Goal: Task Accomplishment & Management: Use online tool/utility

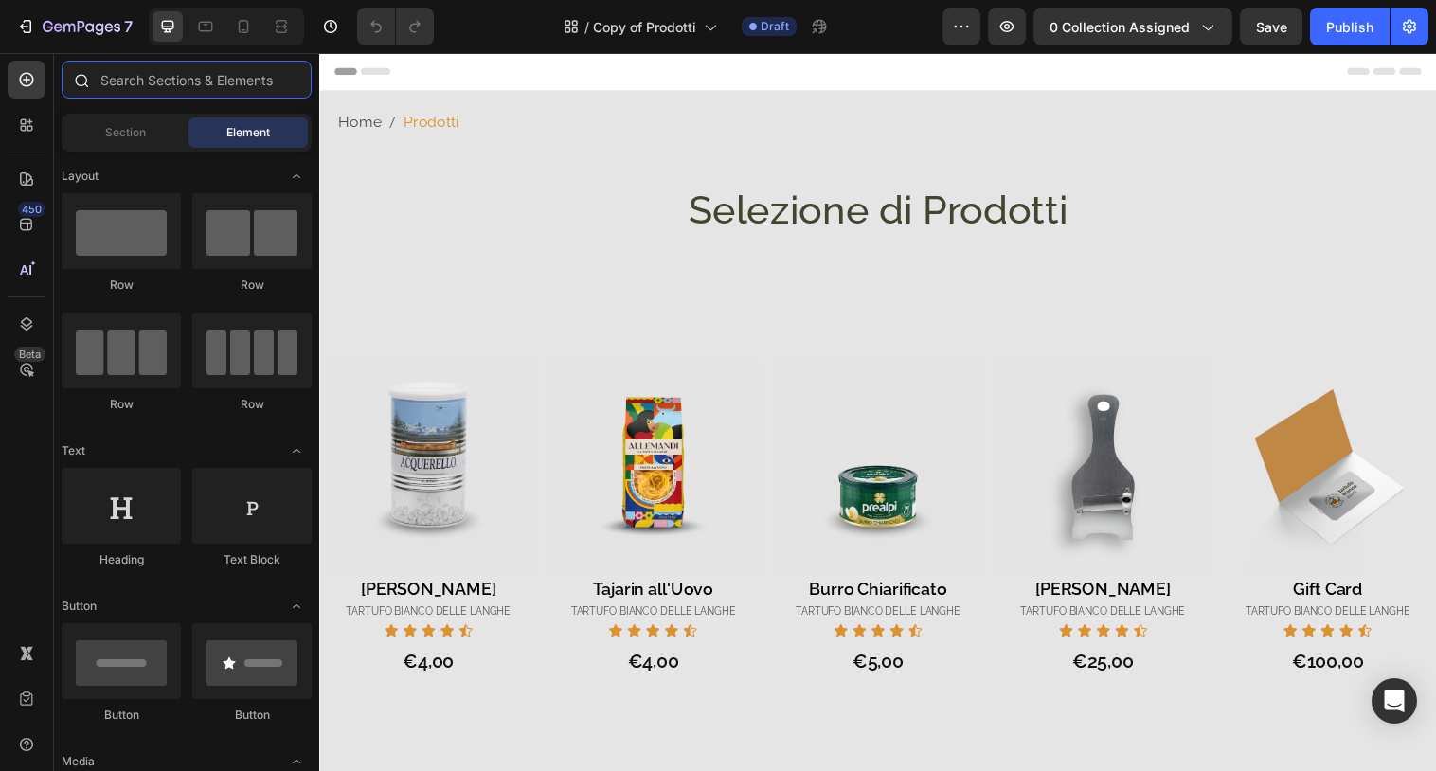
click at [157, 86] on input "text" at bounding box center [187, 80] width 250 height 38
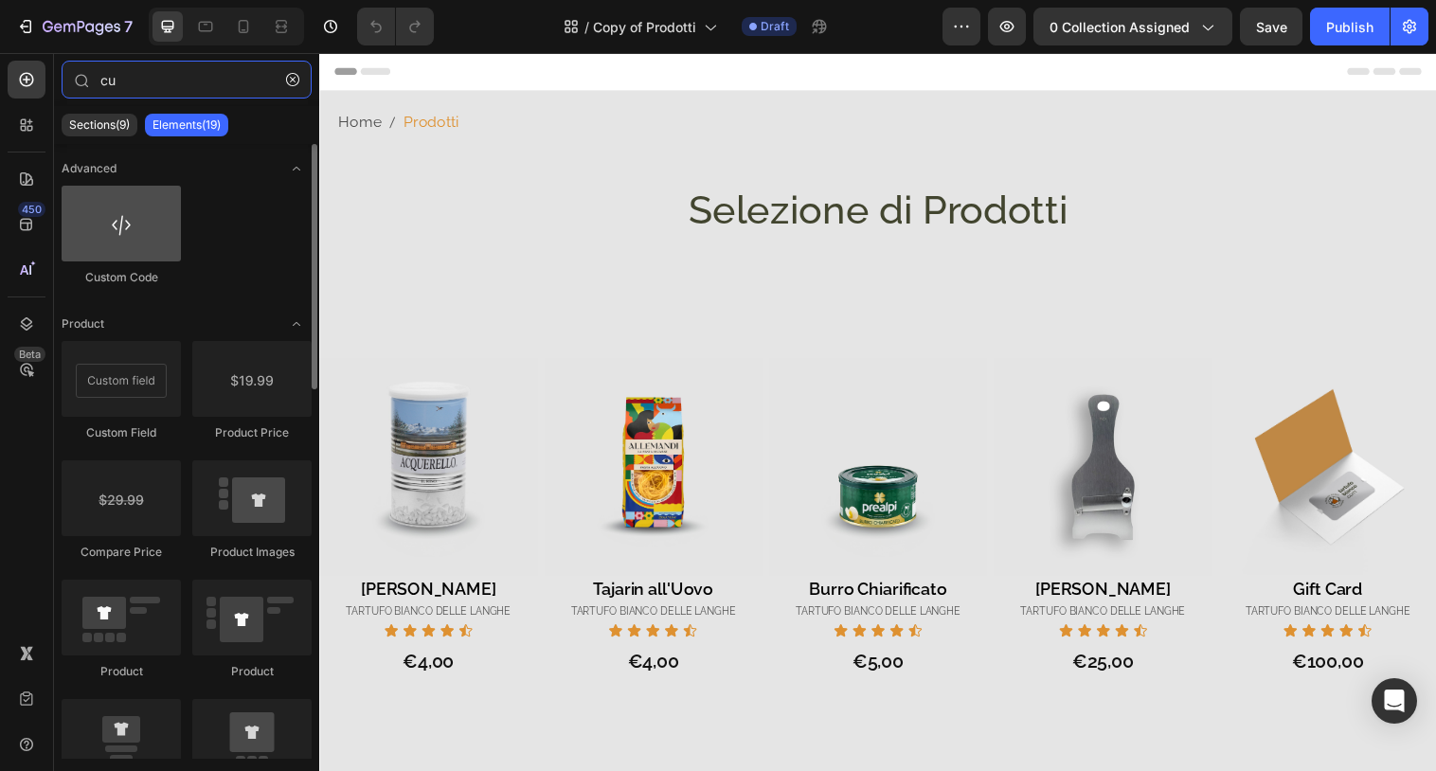
type input "cu"
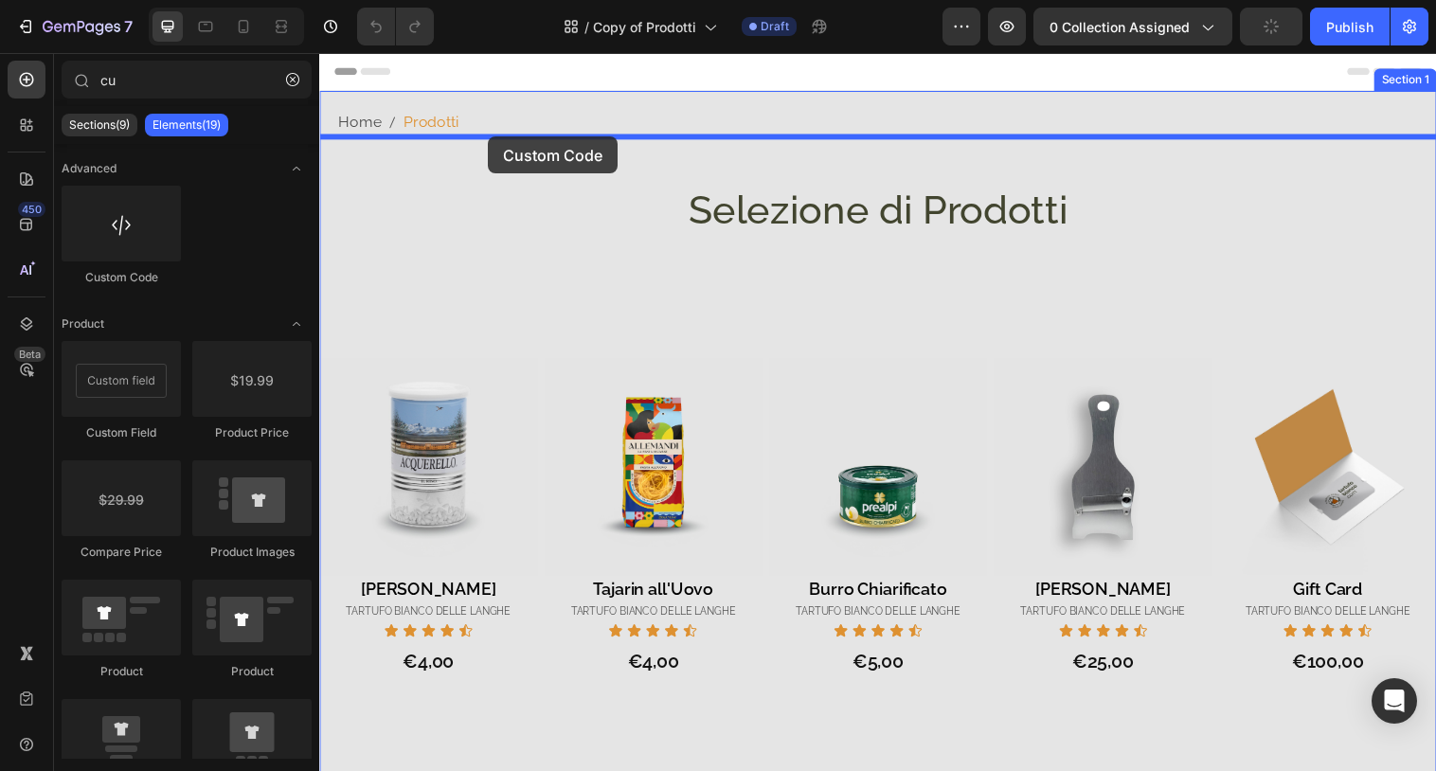
drag, startPoint x: 465, startPoint y: 278, endPoint x: 491, endPoint y: 138, distance: 142.5
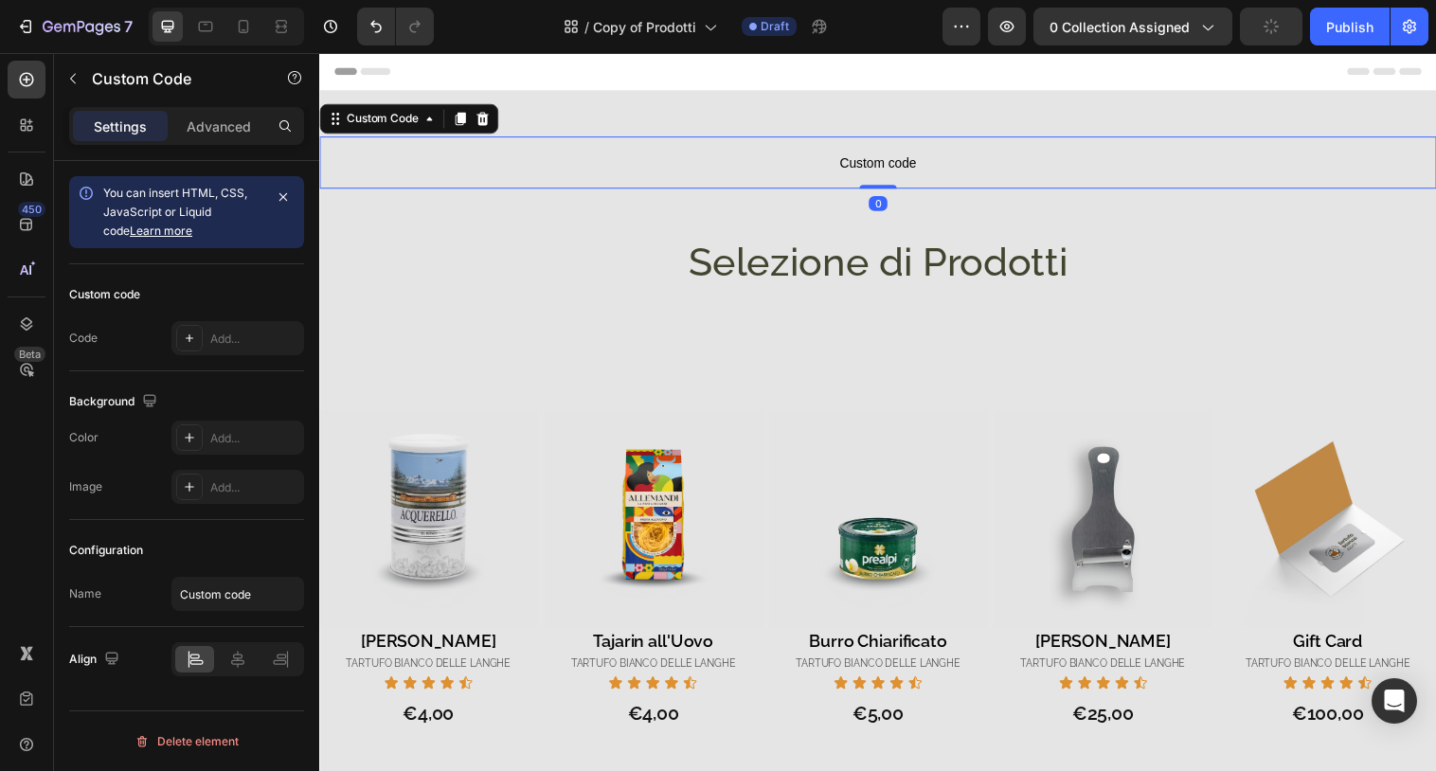
click at [515, 166] on span "Custom code" at bounding box center [887, 164] width 1136 height 23
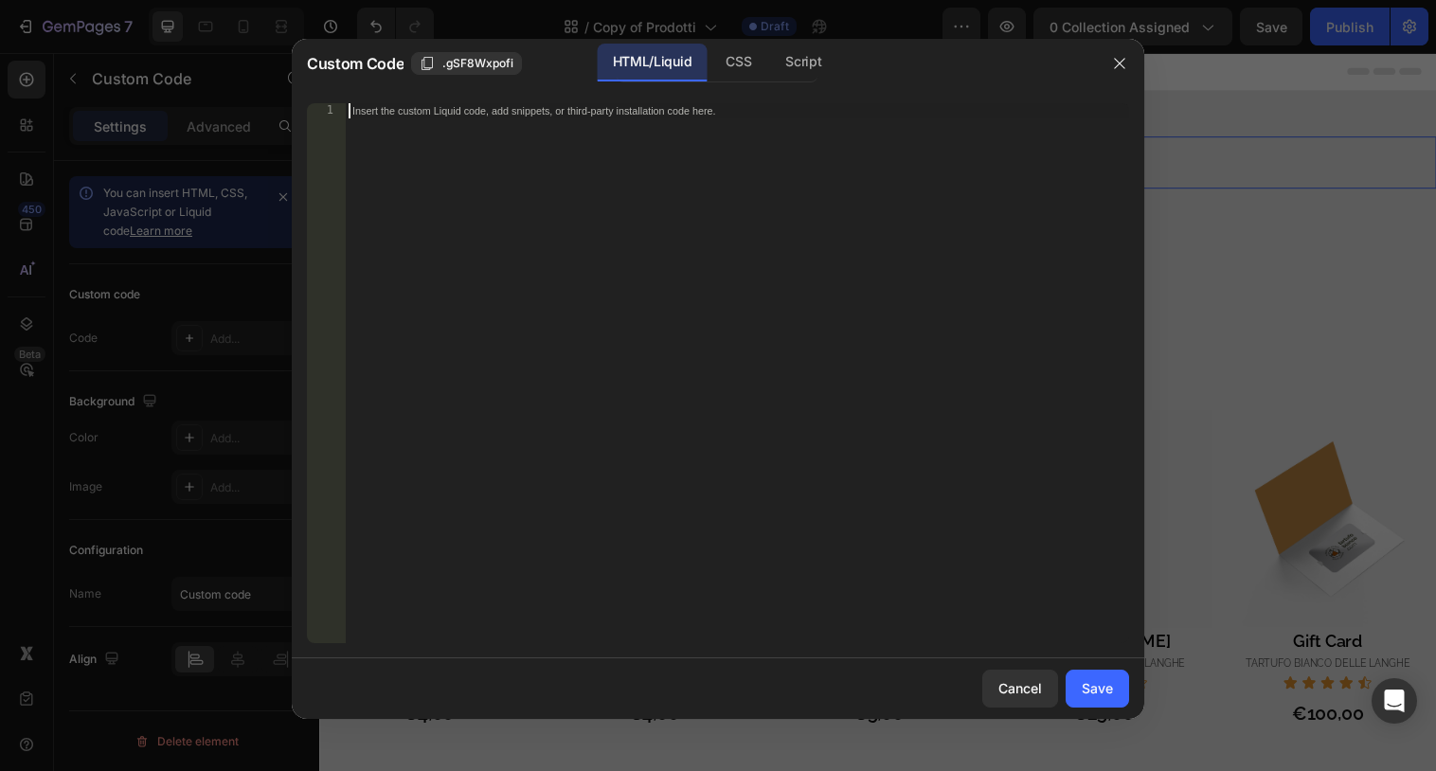
click at [512, 164] on div "Insert the custom Liquid code, add snippets, or third-party installation code h…" at bounding box center [737, 388] width 784 height 570
paste textarea "breadcrumb"
type textarea "{% include 'breadcrumb' %}"
click at [1103, 689] on div "Save" at bounding box center [1097, 688] width 31 height 20
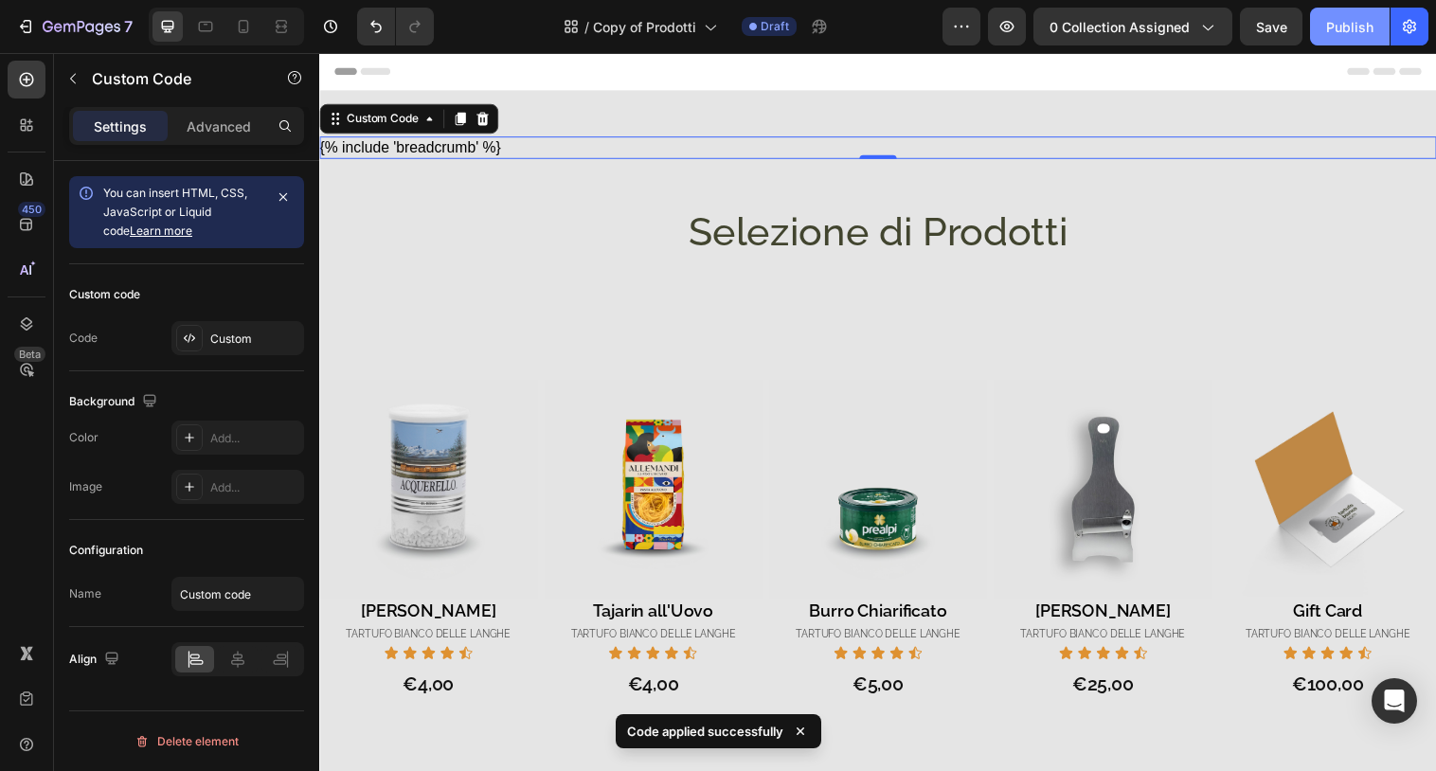
click at [1341, 34] on div "Publish" at bounding box center [1349, 27] width 47 height 20
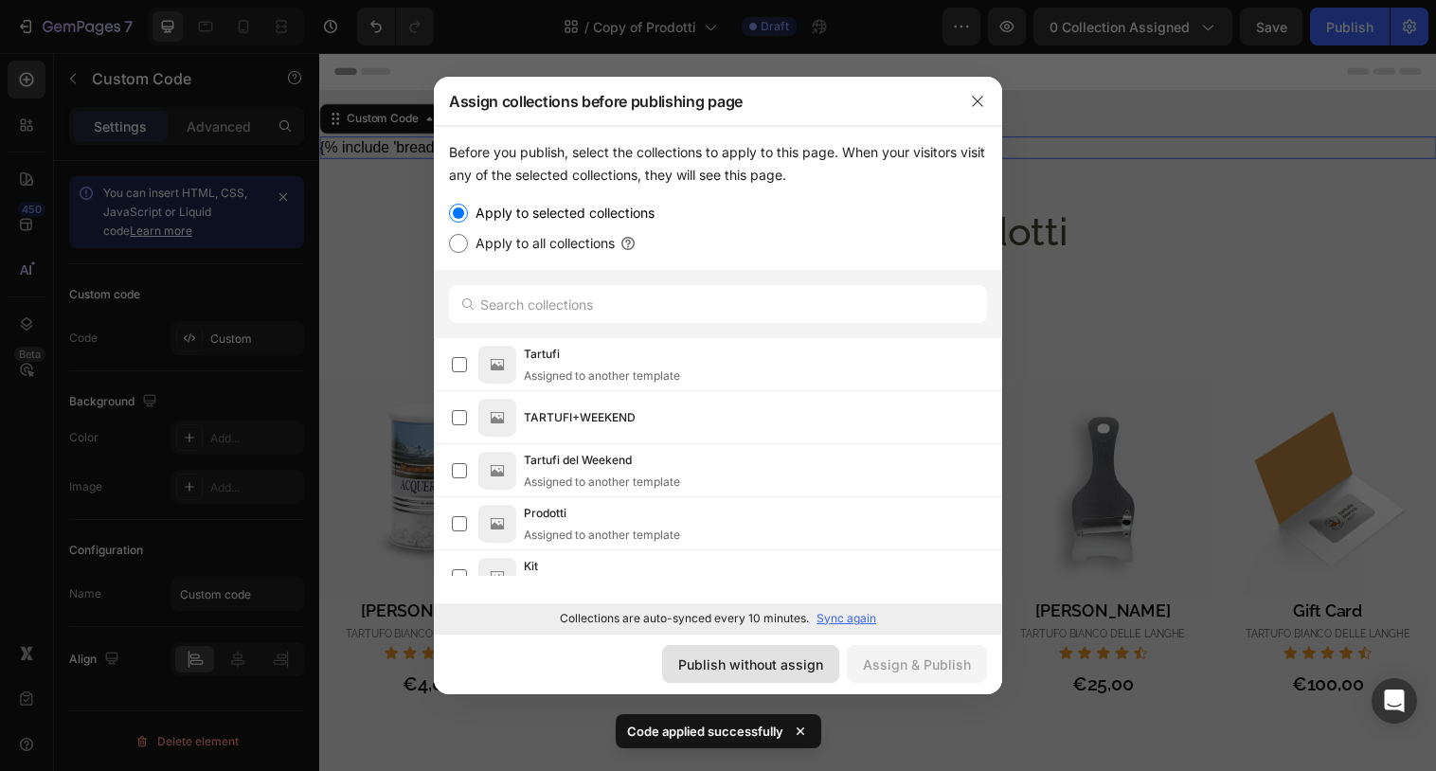
click at [795, 663] on div "Publish without assign" at bounding box center [750, 664] width 145 height 20
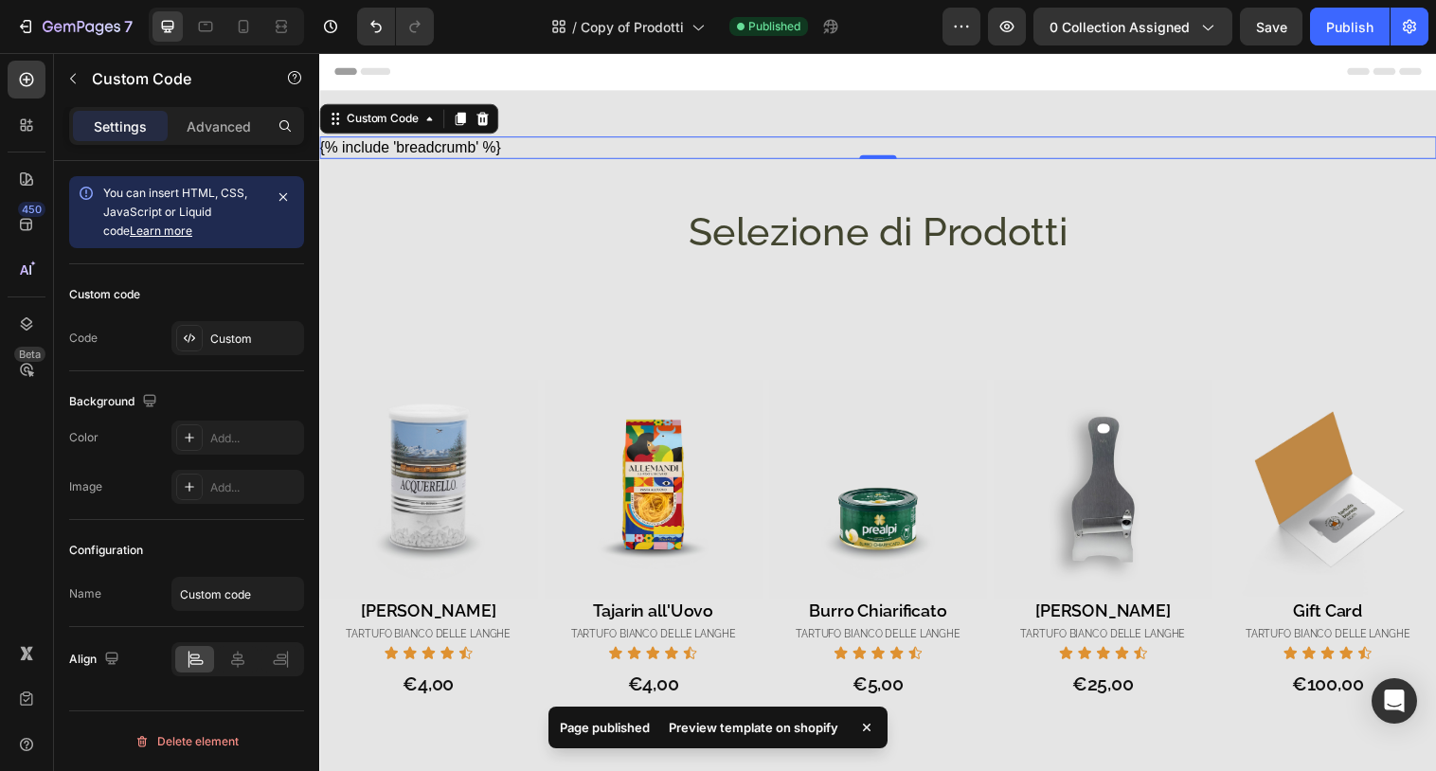
click at [707, 728] on div "Preview template on shopify" at bounding box center [753, 727] width 192 height 27
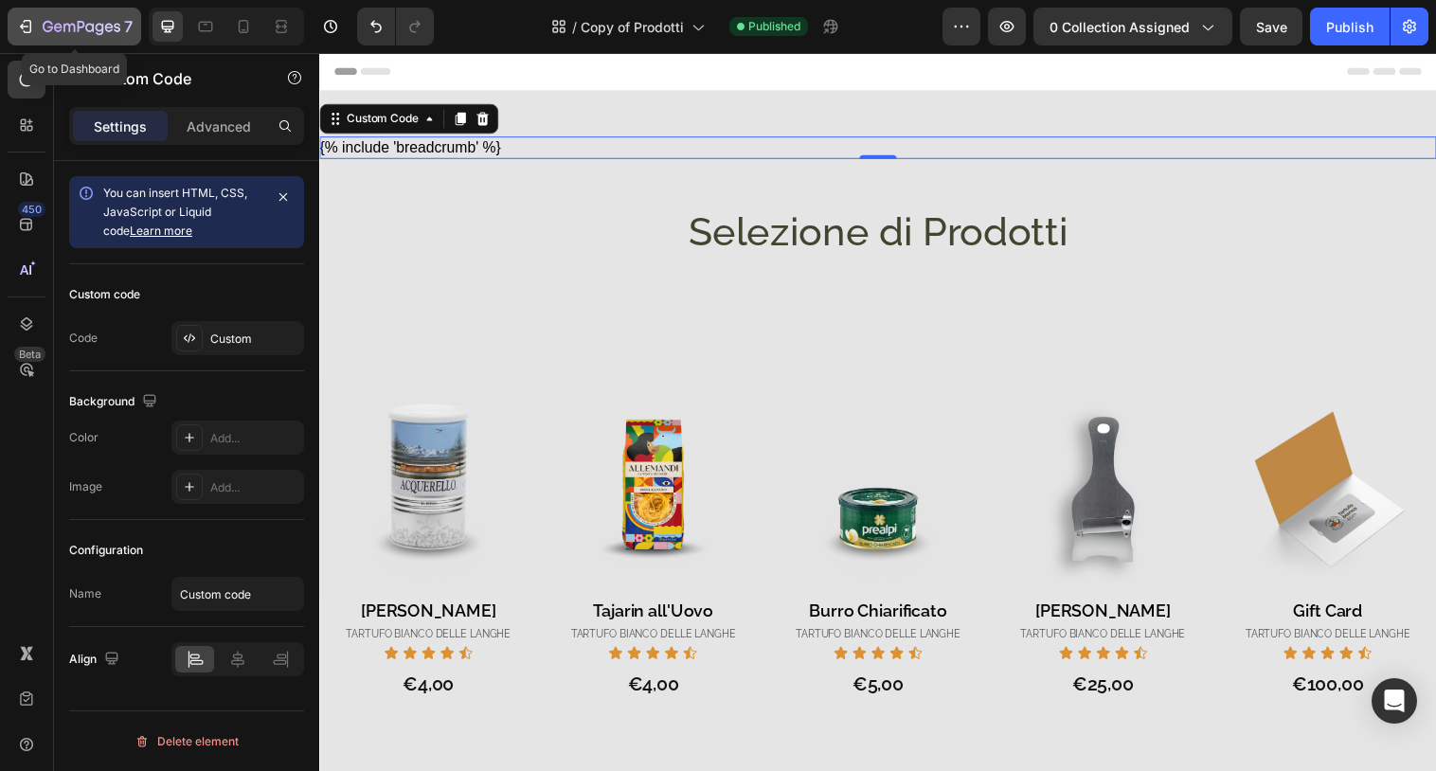
click at [98, 34] on icon "button" at bounding box center [100, 29] width 9 height 12
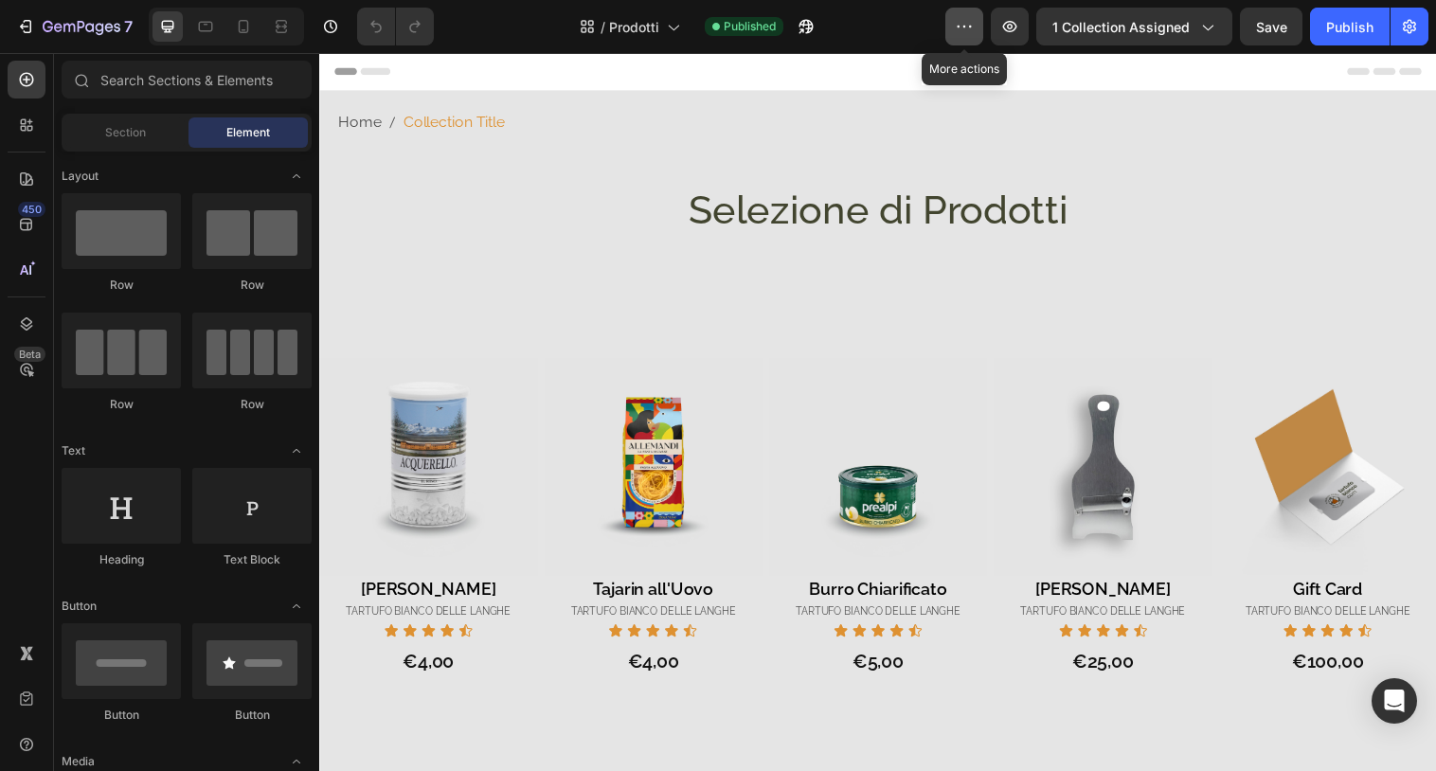
click at [970, 27] on icon "button" at bounding box center [964, 26] width 19 height 19
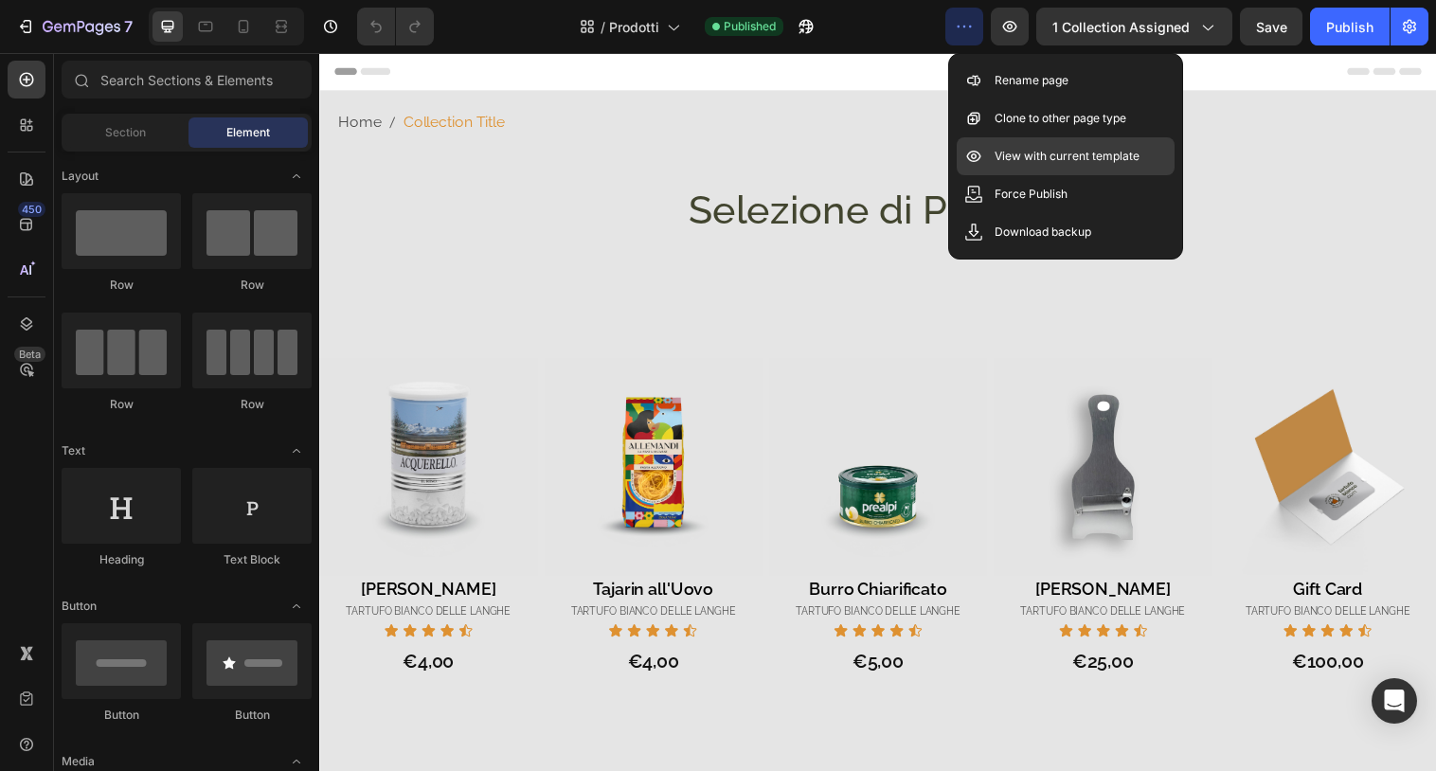
click at [1004, 149] on p "View with current template" at bounding box center [1066, 156] width 145 height 19
click at [1021, 156] on p "View with current template" at bounding box center [1066, 156] width 145 height 19
